Goal: Task Accomplishment & Management: Manage account settings

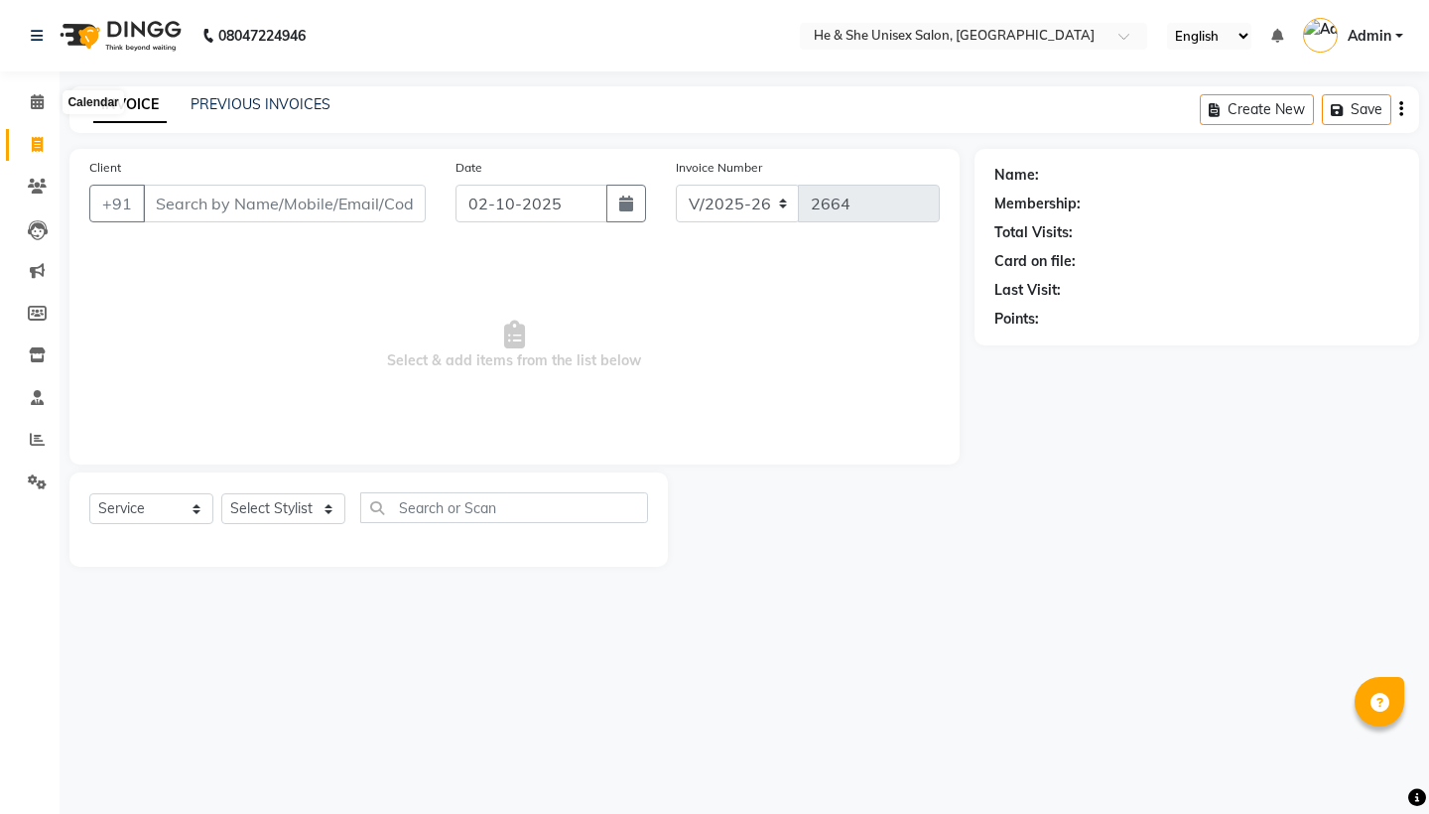
select select "4745"
select select "service"
click at [37, 100] on icon at bounding box center [37, 101] width 13 height 15
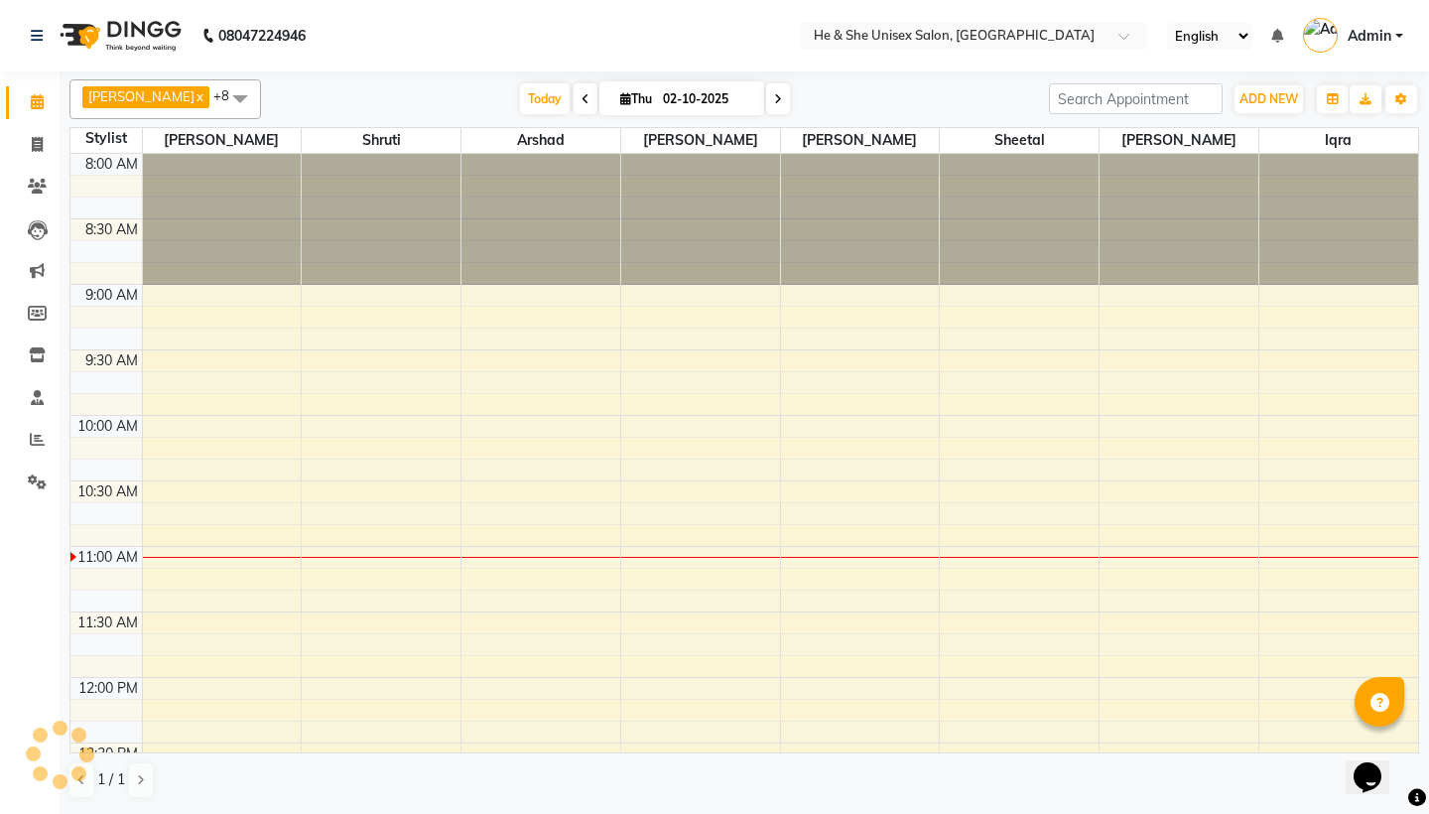
scroll to position [394, 0]
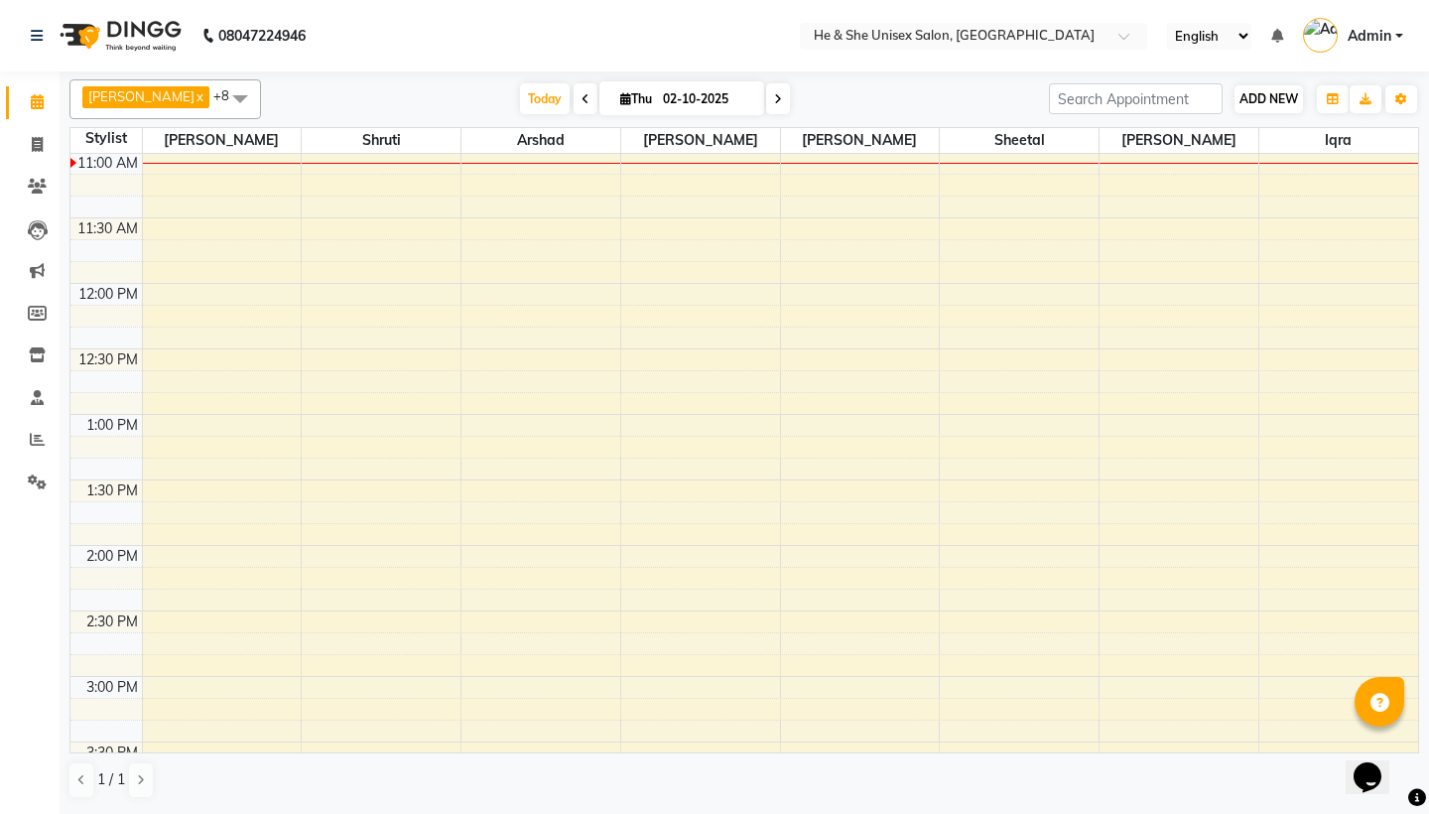
click at [1247, 108] on button "ADD NEW Toggle Dropdown" at bounding box center [1268, 99] width 68 height 28
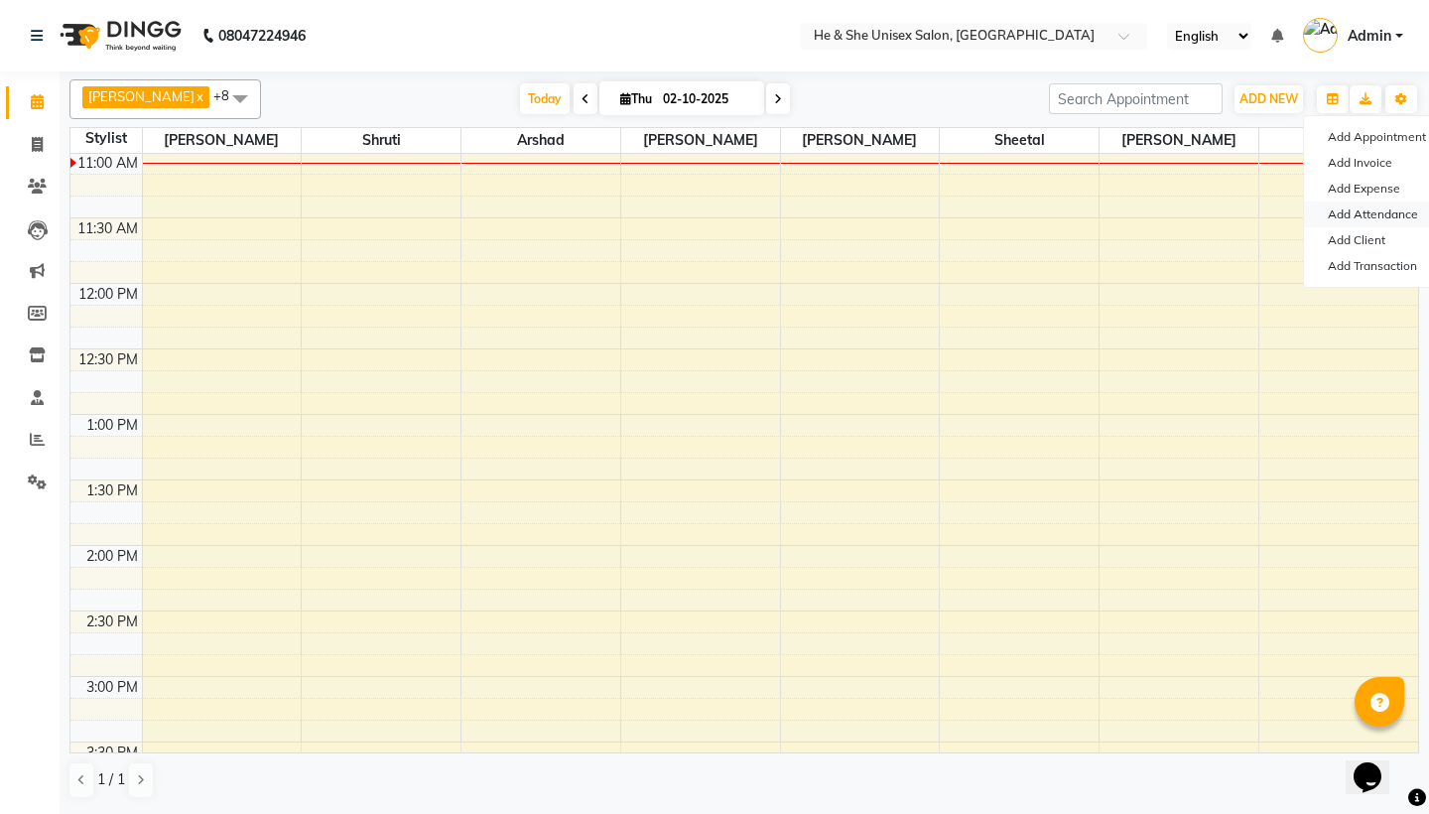
click at [1349, 213] on link "Add Attendance" at bounding box center [1382, 214] width 157 height 26
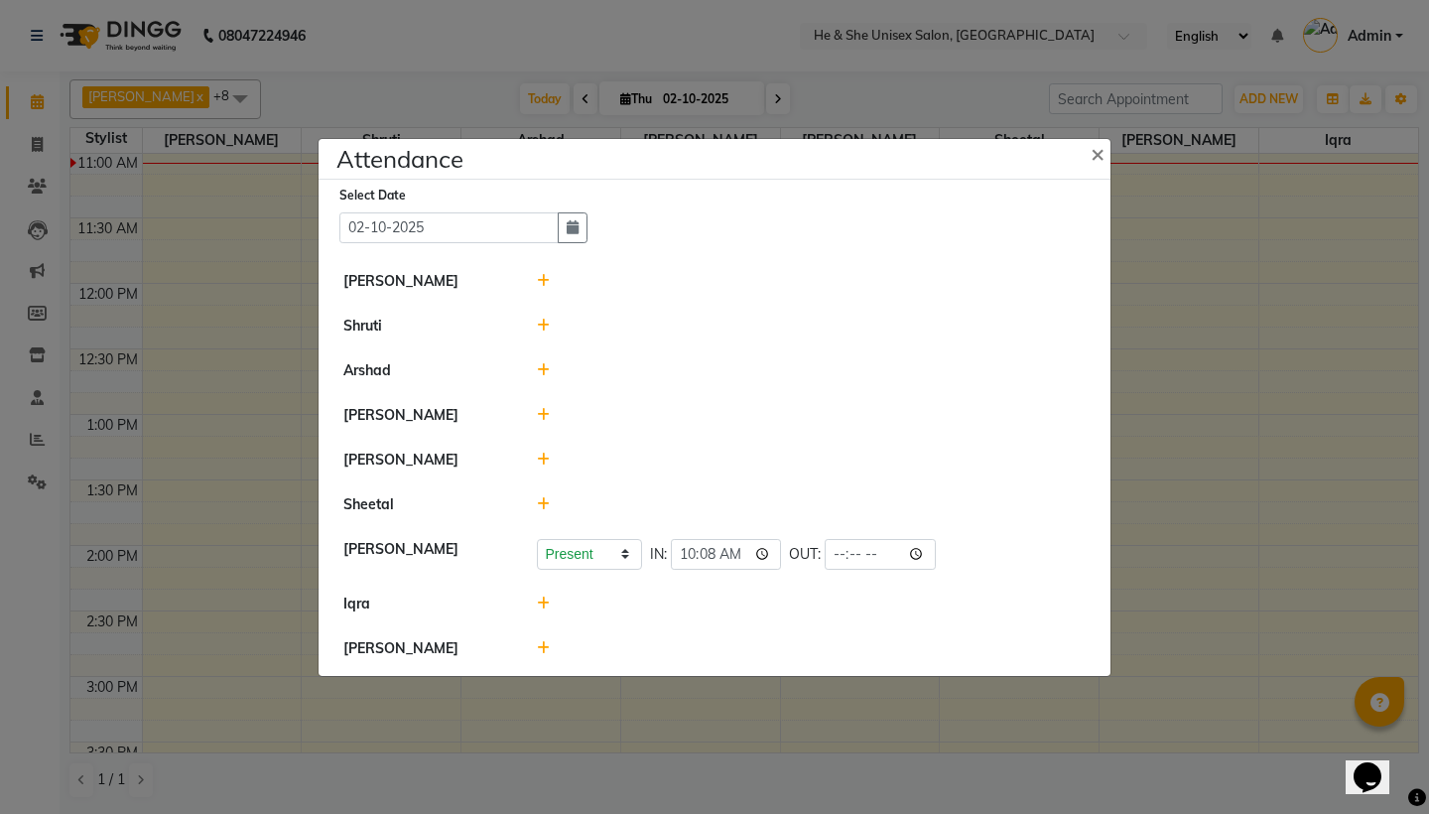
click at [547, 417] on icon at bounding box center [543, 415] width 13 height 14
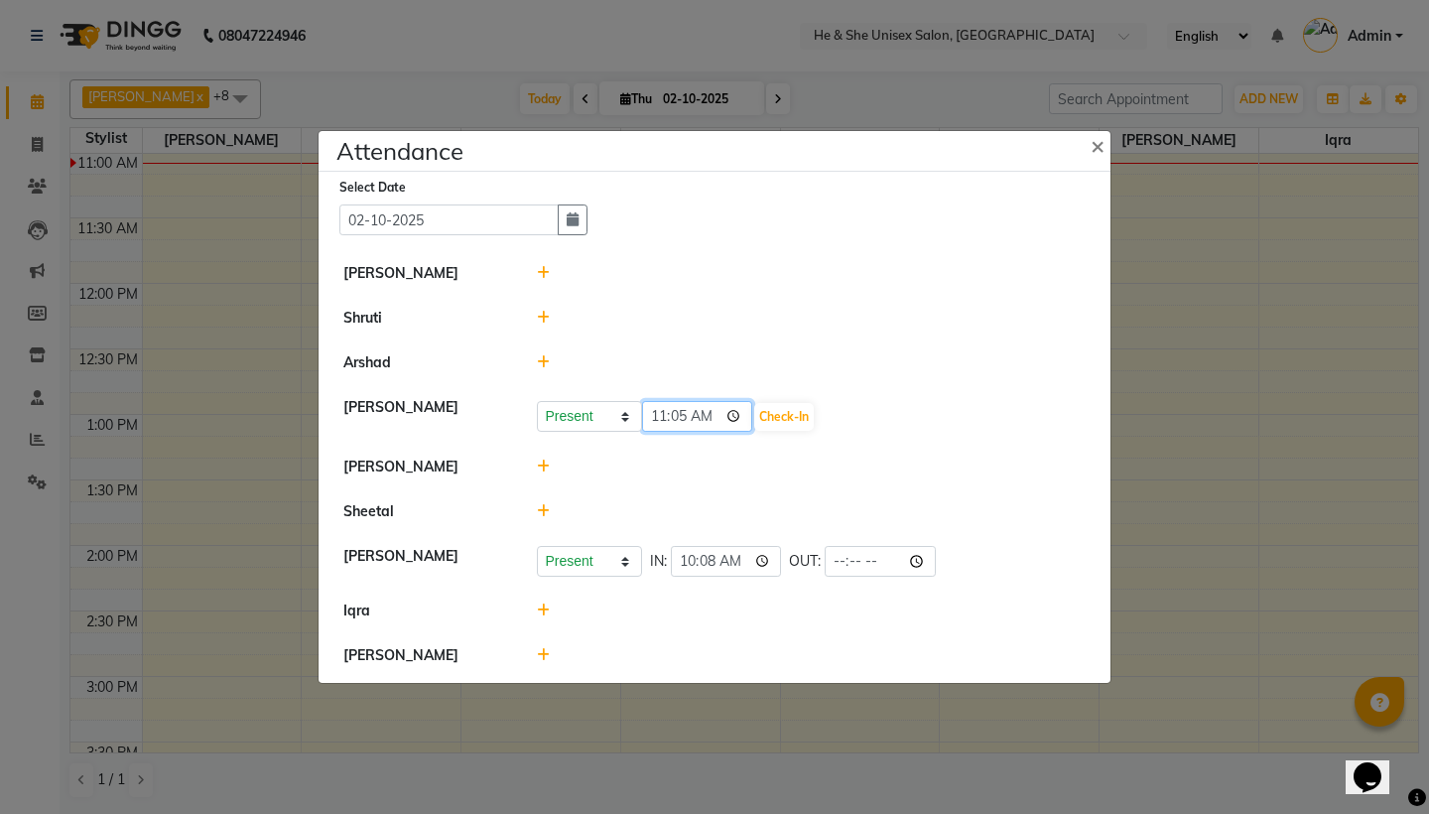
click at [662, 423] on input "11:05" at bounding box center [697, 416] width 111 height 31
click at [685, 420] on input "10:05" at bounding box center [697, 416] width 111 height 31
type input "10:50"
click at [706, 418] on input "10:50" at bounding box center [697, 416] width 111 height 31
click at [754, 417] on button "Check-In" at bounding box center [784, 417] width 60 height 28
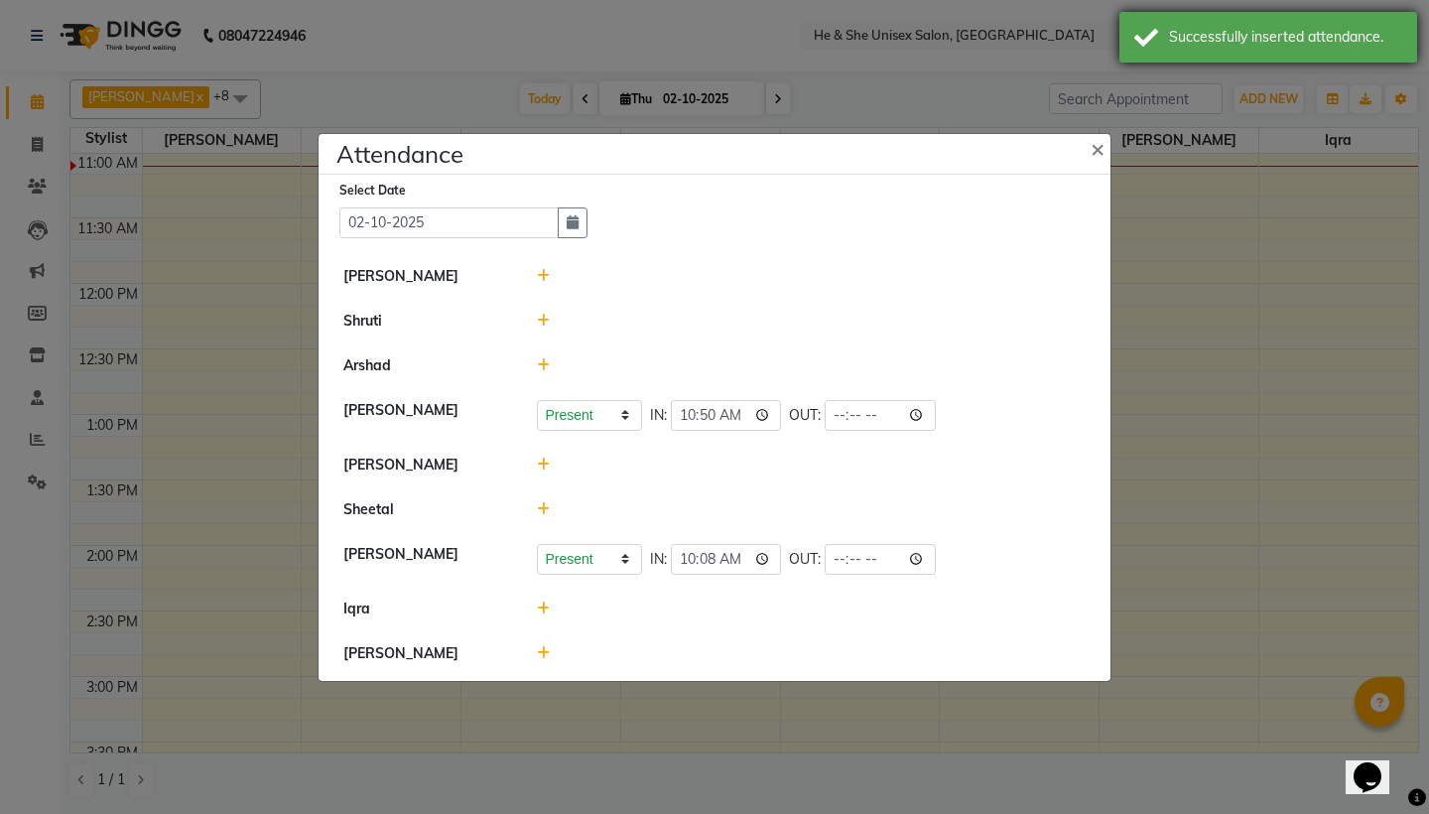
click at [1266, 48] on div "Successfully inserted attendance." at bounding box center [1268, 37] width 298 height 51
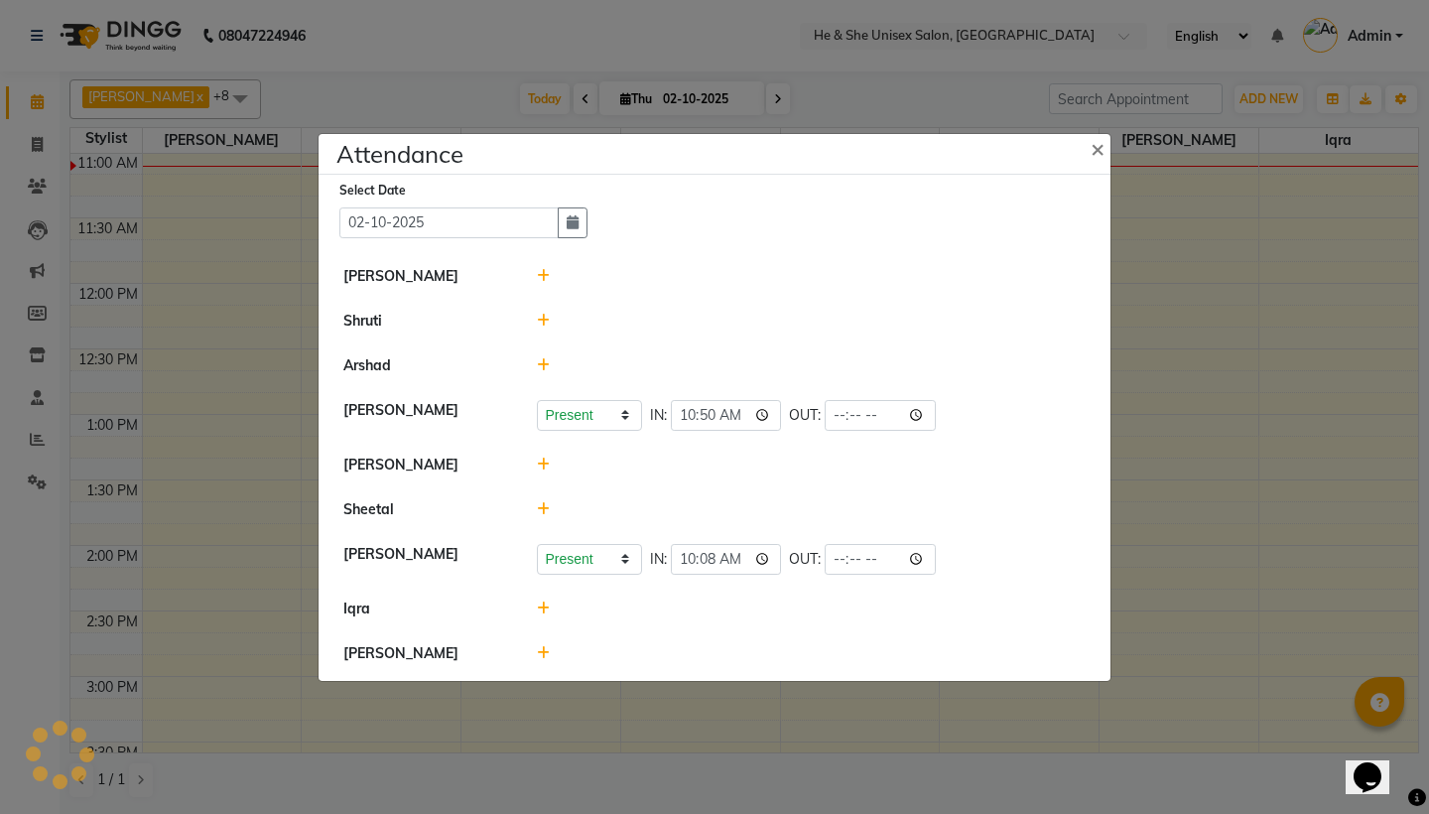
click at [543, 608] on icon at bounding box center [543, 608] width 13 height 14
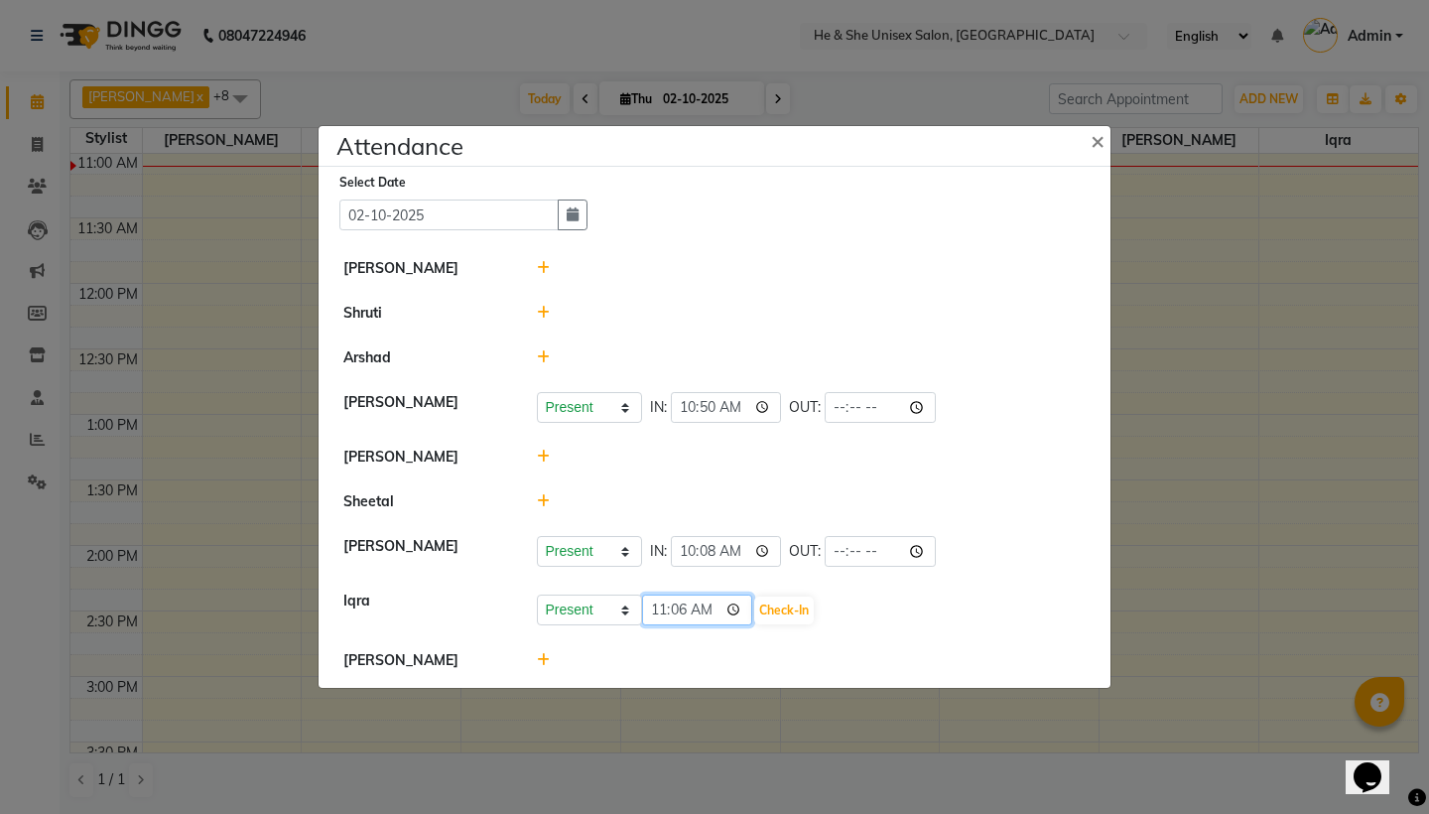
click at [659, 615] on input "11:06" at bounding box center [697, 609] width 111 height 31
click at [682, 609] on input "10:06" at bounding box center [697, 609] width 111 height 31
type input "10:48"
click at [705, 613] on input "10:48" at bounding box center [697, 609] width 111 height 31
click at [762, 606] on button "Check-In" at bounding box center [784, 610] width 60 height 28
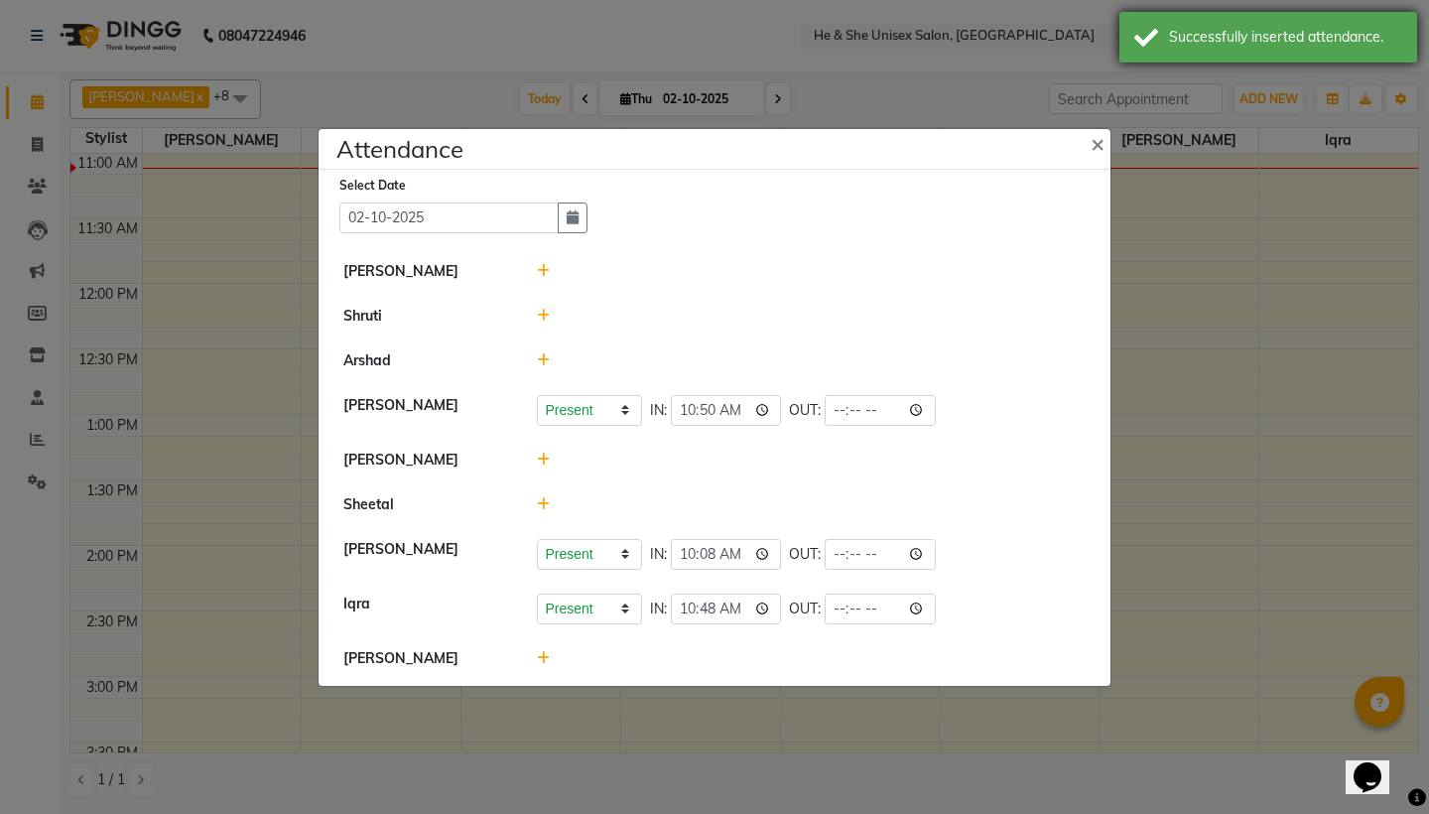
click at [1227, 31] on div "Successfully inserted attendance." at bounding box center [1285, 37] width 233 height 21
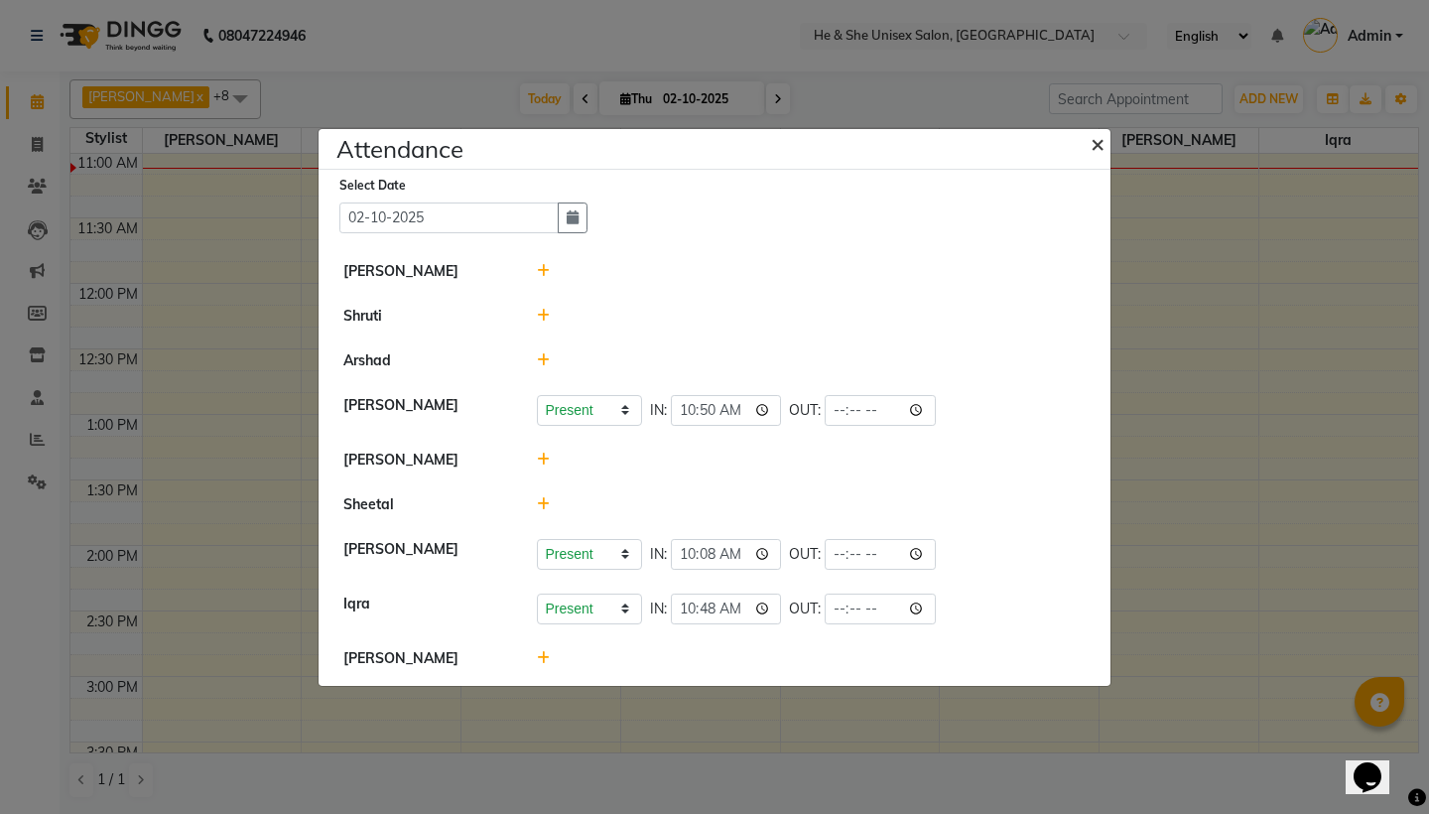
click at [1099, 144] on span "×" at bounding box center [1098, 143] width 14 height 30
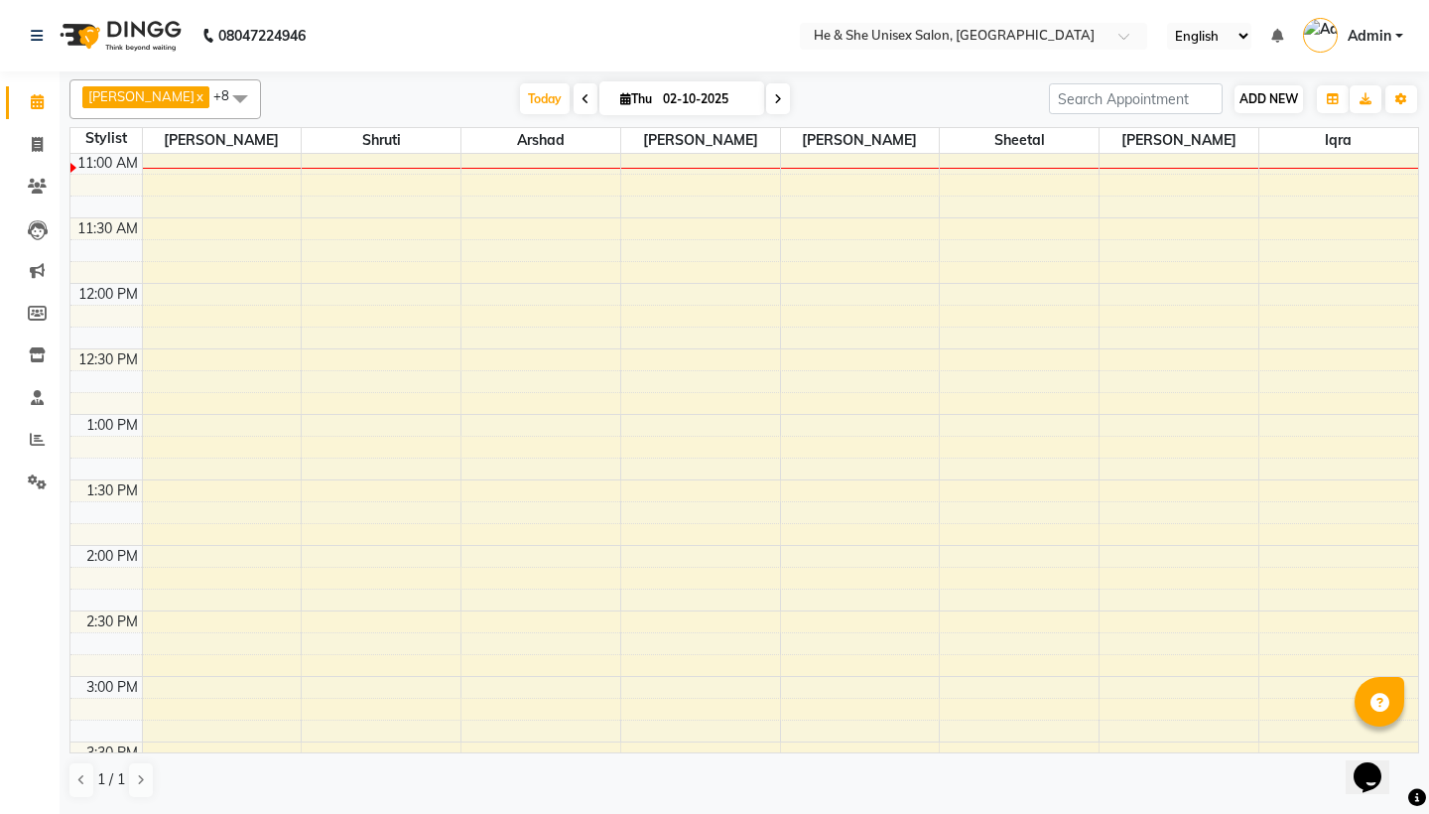
click at [1266, 89] on button "ADD NEW Toggle Dropdown" at bounding box center [1268, 99] width 68 height 28
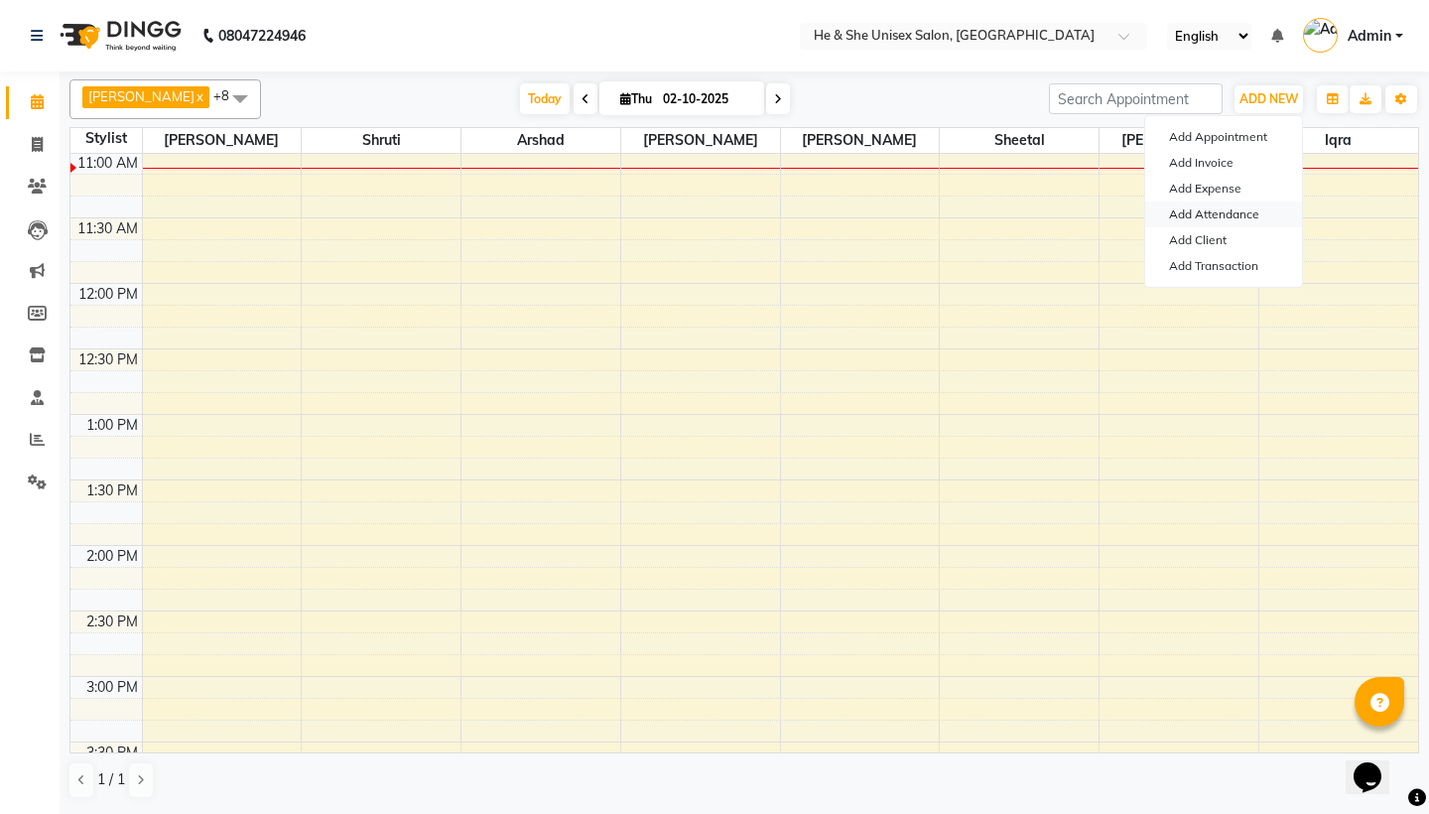
click at [1213, 212] on link "Add Attendance" at bounding box center [1223, 214] width 157 height 26
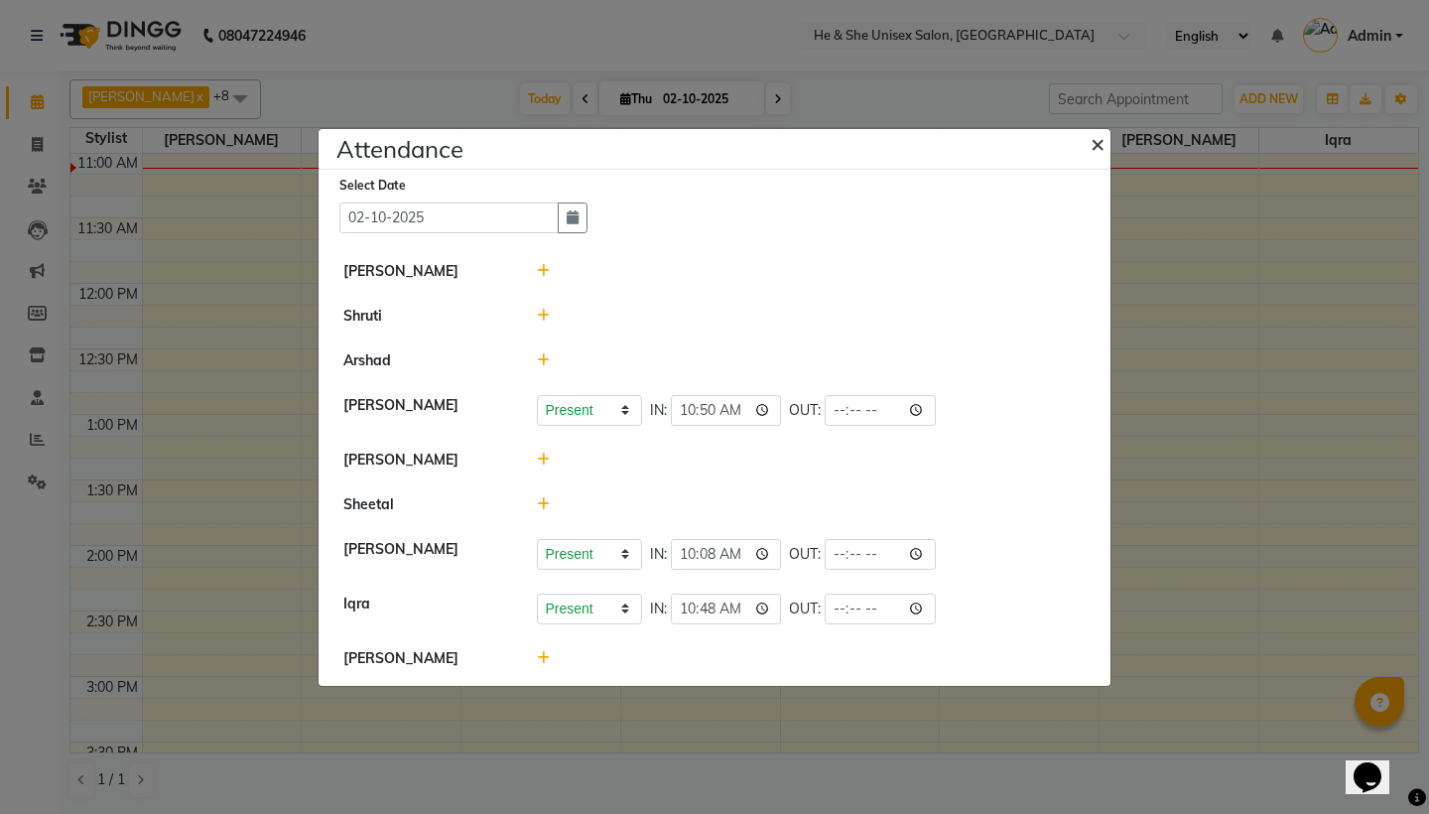
click at [1098, 142] on span "×" at bounding box center [1098, 143] width 14 height 30
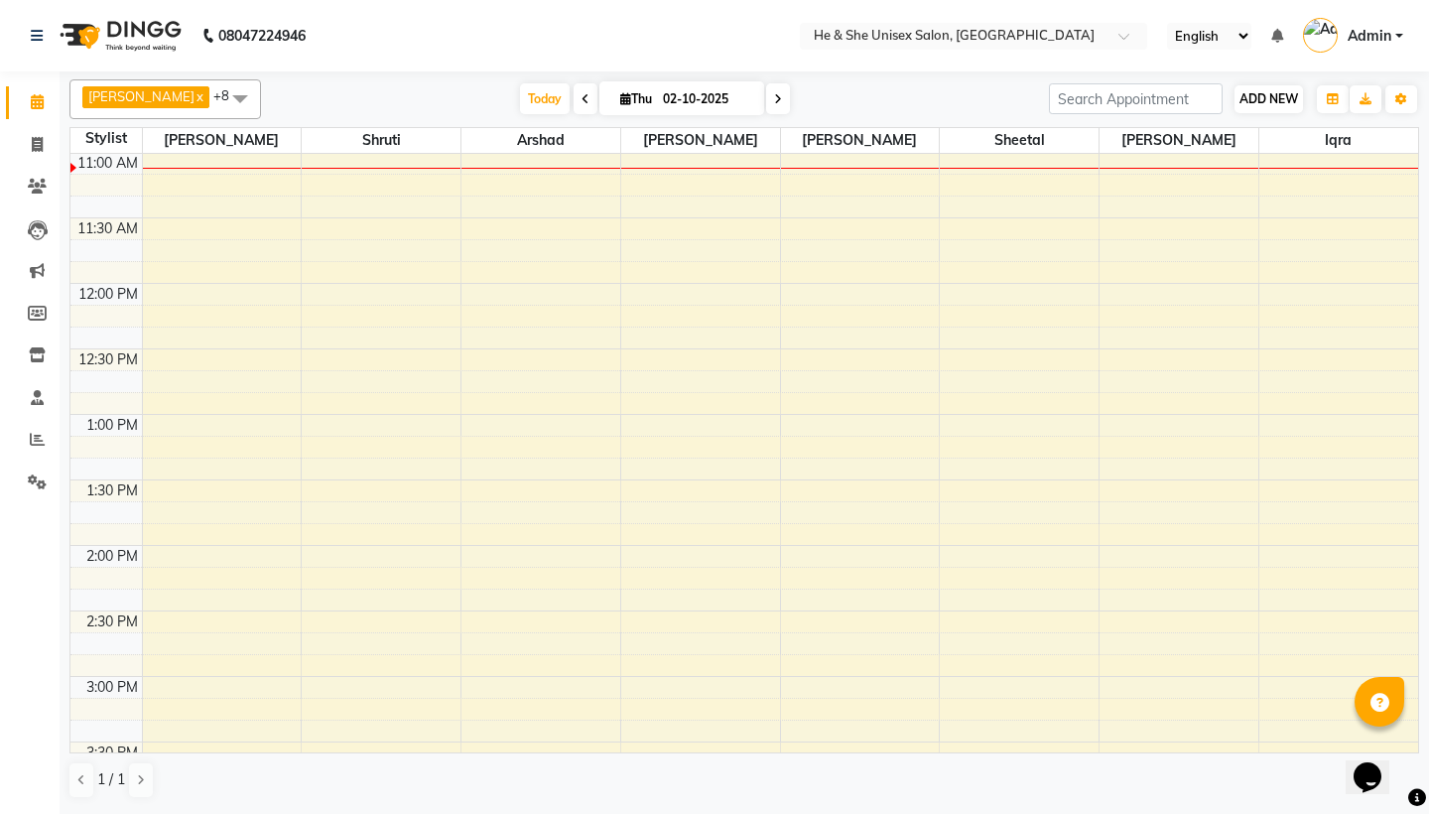
click at [1271, 98] on span "ADD NEW" at bounding box center [1268, 98] width 59 height 15
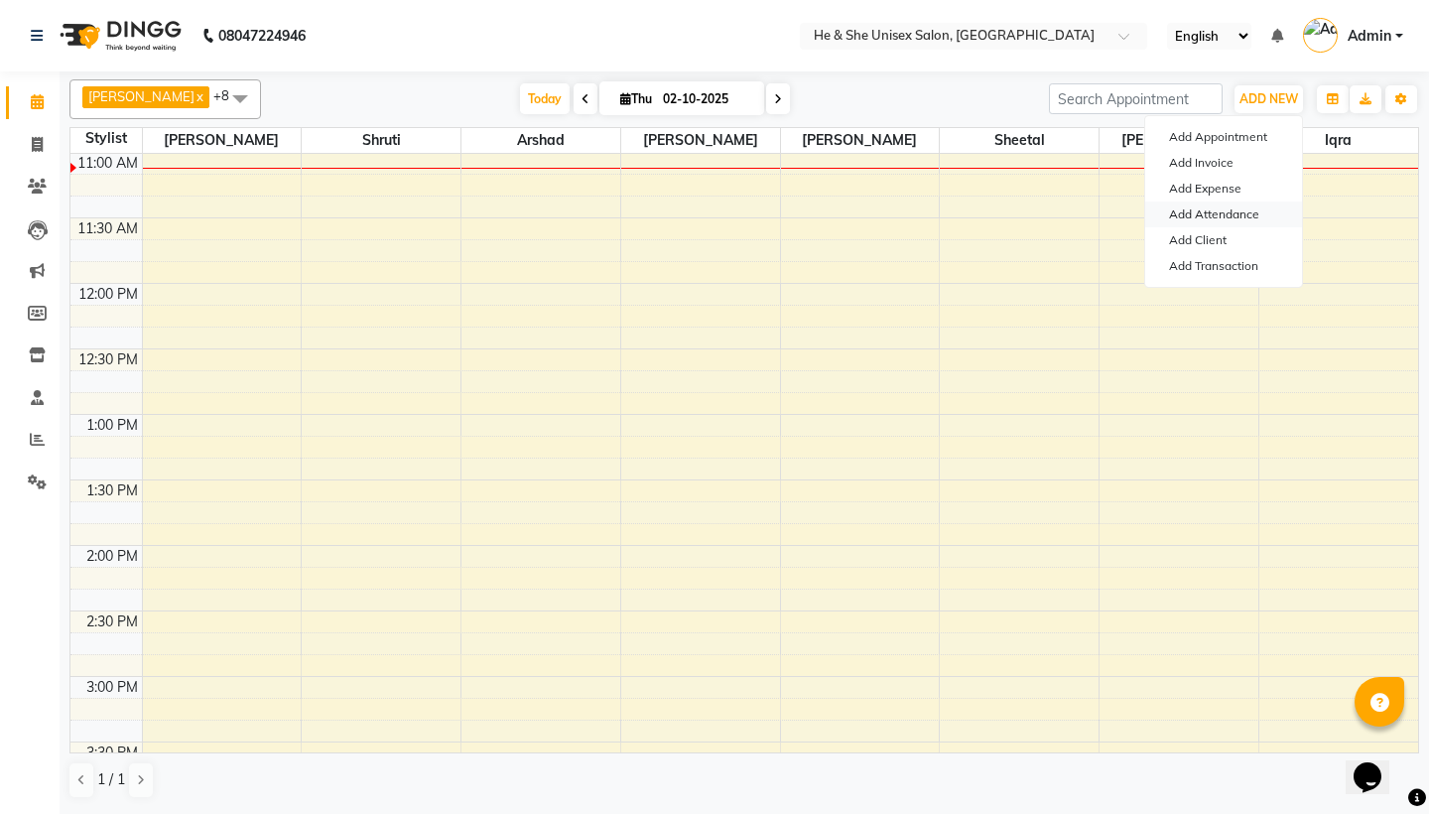
click at [1250, 210] on link "Add Attendance" at bounding box center [1223, 214] width 157 height 26
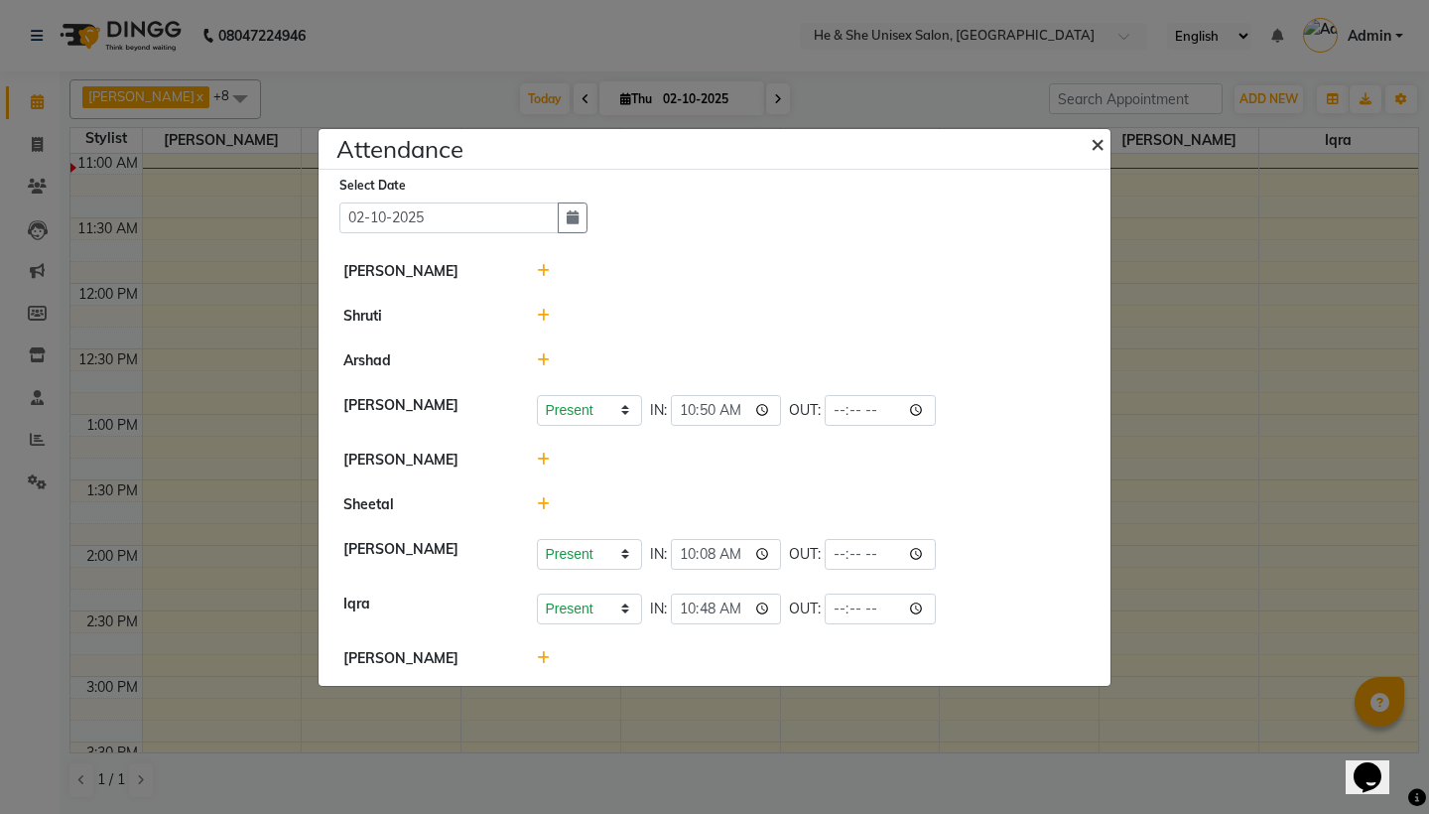
click at [1095, 152] on span "×" at bounding box center [1098, 143] width 14 height 30
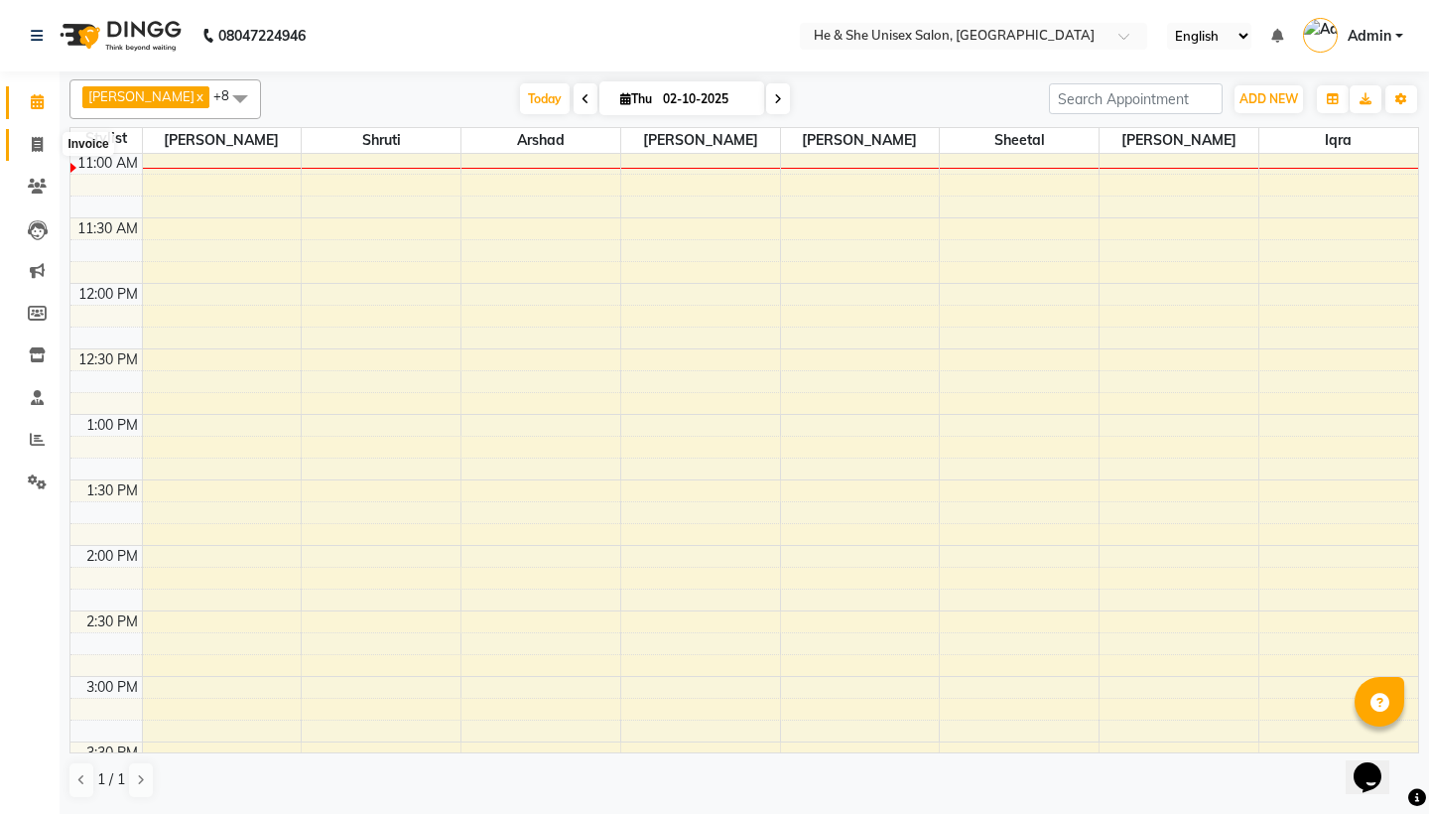
click at [38, 151] on span at bounding box center [37, 145] width 35 height 23
select select "4745"
select select "service"
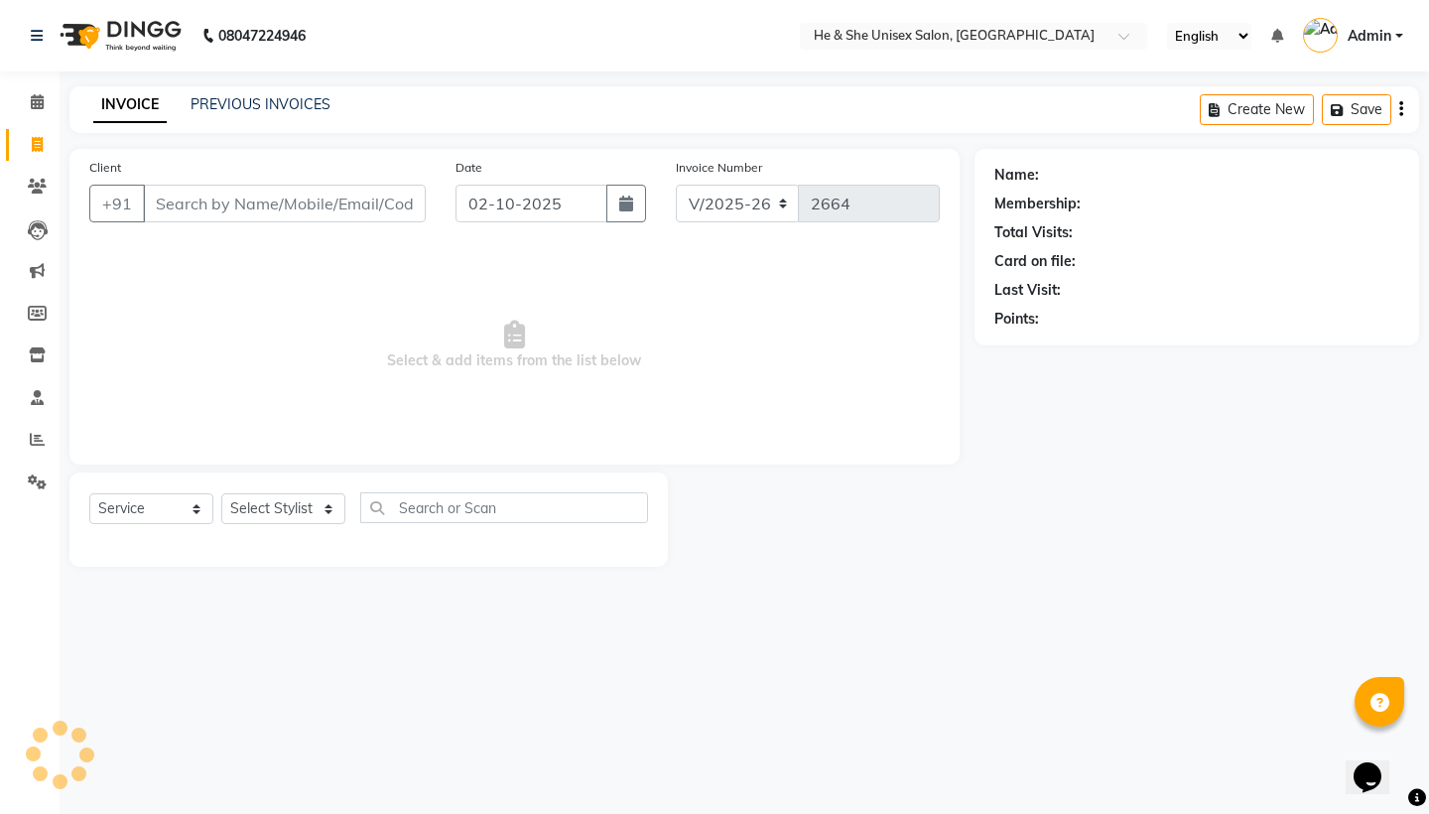
click at [195, 204] on input "Client" at bounding box center [284, 204] width 283 height 38
